Goal: Information Seeking & Learning: Learn about a topic

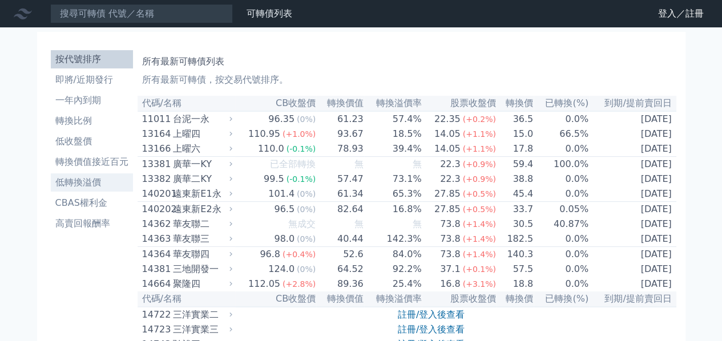
click at [87, 184] on li "低轉換溢價" at bounding box center [92, 183] width 82 height 14
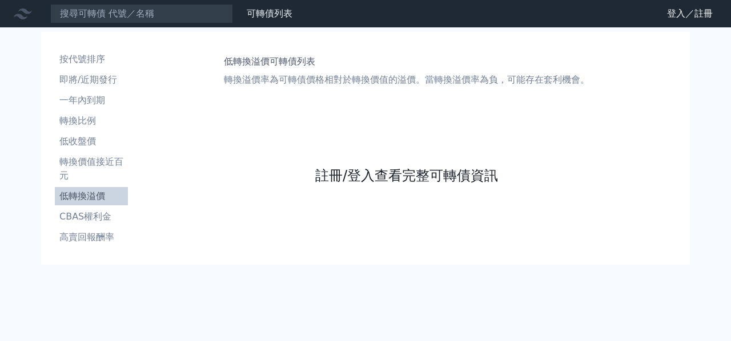
click at [433, 179] on link "註冊/登入查看完整可轉債資訊" at bounding box center [406, 176] width 183 height 18
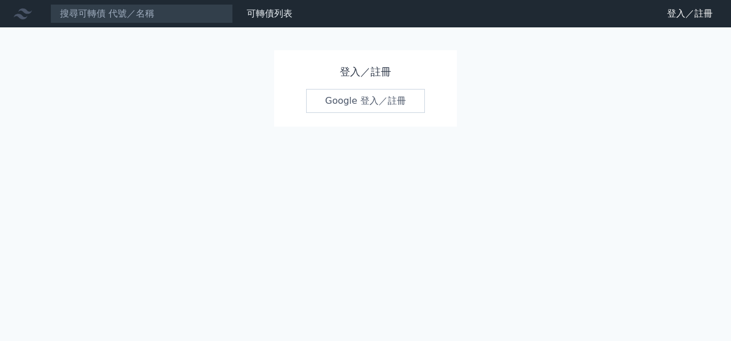
click at [389, 99] on link "Google 登入／註冊" at bounding box center [365, 101] width 119 height 24
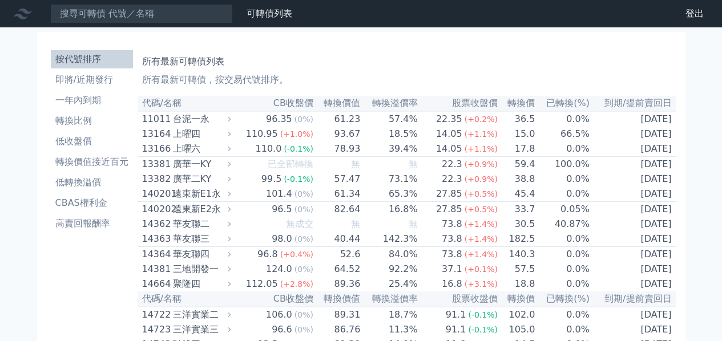
click at [233, 123] on icon at bounding box center [229, 118] width 7 height 7
click at [233, 120] on icon at bounding box center [229, 118] width 7 height 7
click at [231, 167] on icon at bounding box center [229, 164] width 3 height 5
click at [231, 228] on icon at bounding box center [229, 223] width 7 height 7
click at [77, 182] on li "低轉換溢價" at bounding box center [92, 183] width 82 height 14
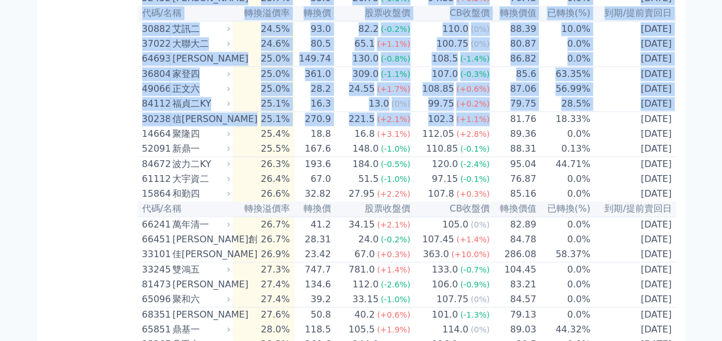
scroll to position [2883, 0]
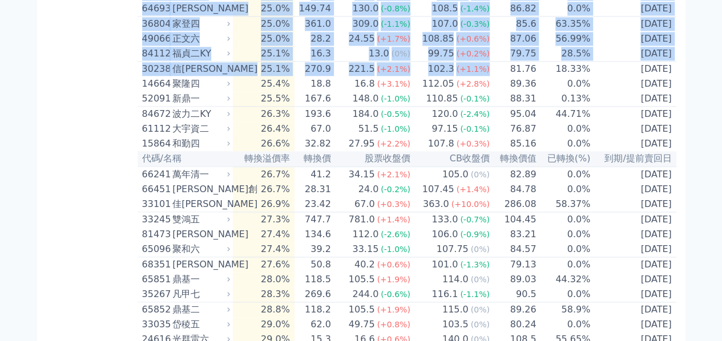
drag, startPoint x: 140, startPoint y: 170, endPoint x: 672, endPoint y: 199, distance: 531.9
copy table "31483 lorem -5.7% 72.3 70.6 (7%) 562.4 (-1.9%) 050.48 3.2% 4154-62-61 ipsum dol…"
